Goal: Transaction & Acquisition: Purchase product/service

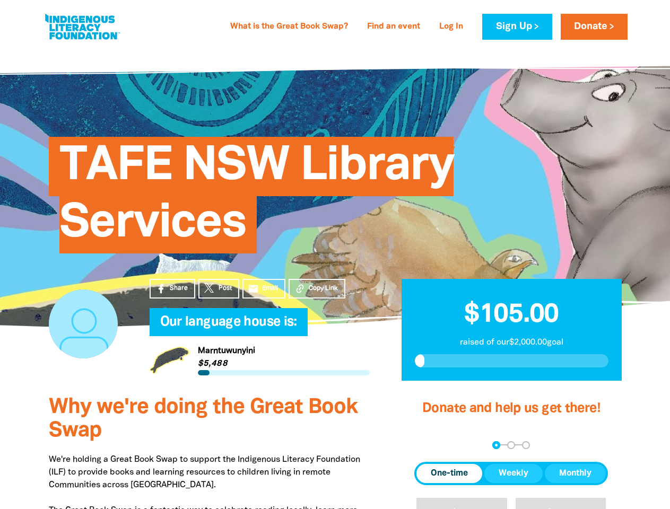
click at [335, 255] on div "TAFE NSW Library Services" at bounding box center [335, 187] width 605 height 215
click at [317, 289] on span "Copy Link" at bounding box center [323, 289] width 29 height 10
click at [429, 445] on div "arrow_back Back Step 1 Step 2 Step 3" at bounding box center [511, 445] width 194 height 8
click at [496, 445] on div "Navigate to step 1 of 3 to enter your donation amount" at bounding box center [496, 445] width 3 height 3
click at [449, 474] on span "One-time" at bounding box center [449, 473] width 37 height 13
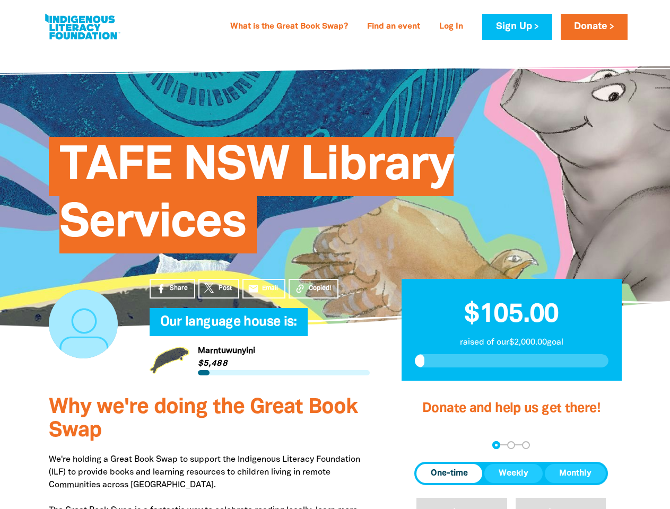
click at [513, 474] on span "Weekly" at bounding box center [514, 473] width 30 height 13
click at [575, 474] on span "Monthly" at bounding box center [575, 473] width 32 height 13
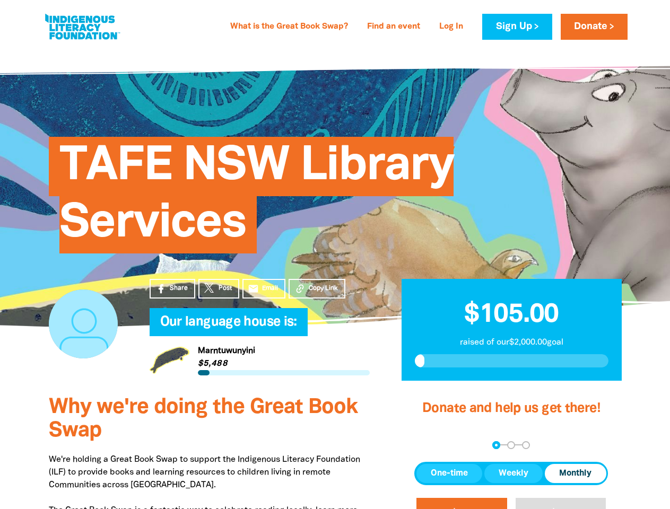
click at [461, 503] on button "$20" at bounding box center [461, 516] width 91 height 37
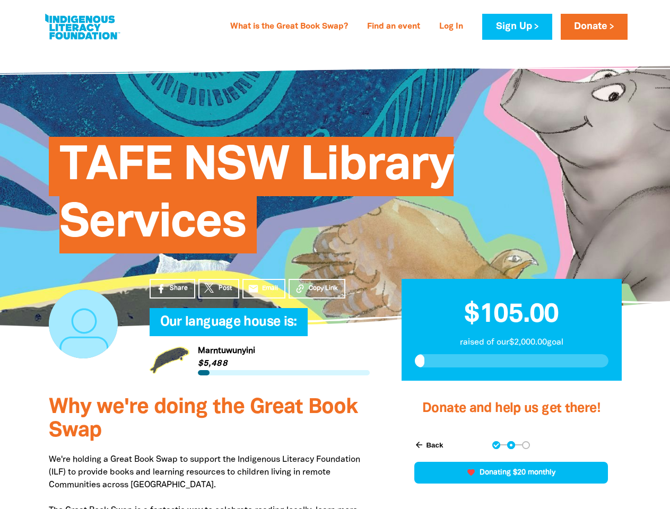
scroll to position [302, 0]
